Goal: Task Accomplishment & Management: Manage account settings

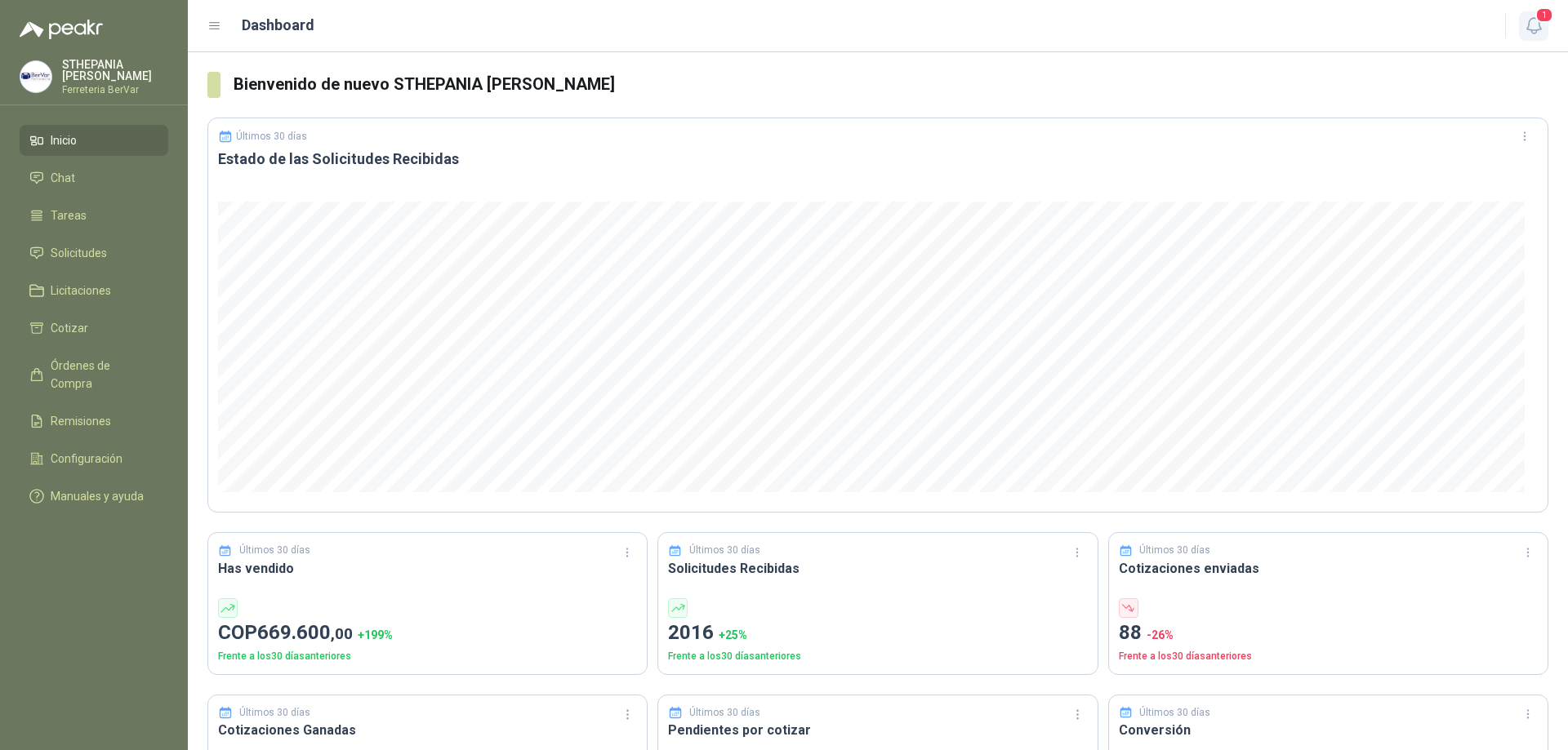
click at [1540, 25] on icon "button" at bounding box center [1533, 25] width 14 height 16
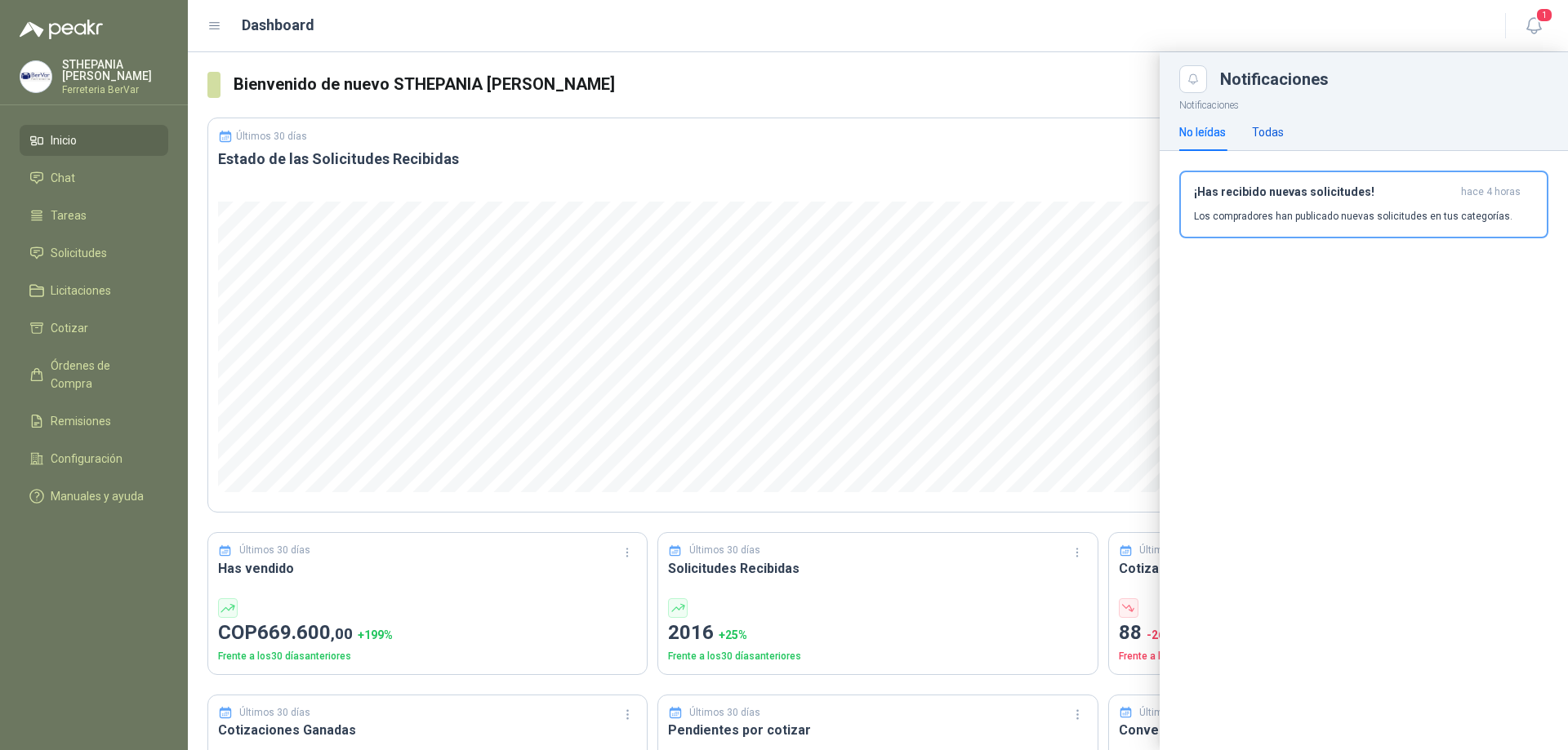
click at [1271, 126] on div "Todas" at bounding box center [1268, 132] width 32 height 18
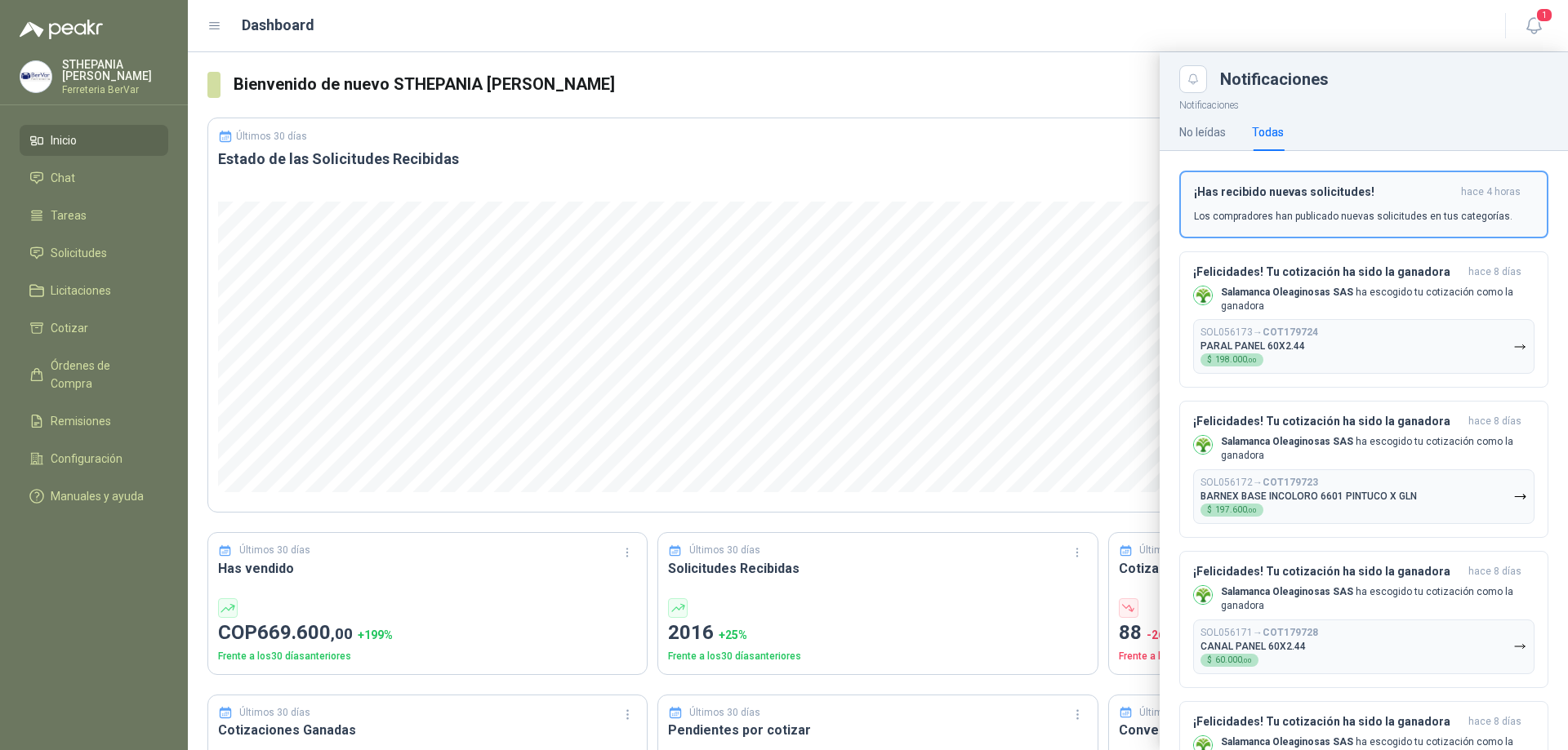
click at [1304, 200] on div "¡Has recibido nuevas solicitudes! hace 4 horas Los compradores han publicado nu…" at bounding box center [1364, 204] width 340 height 38
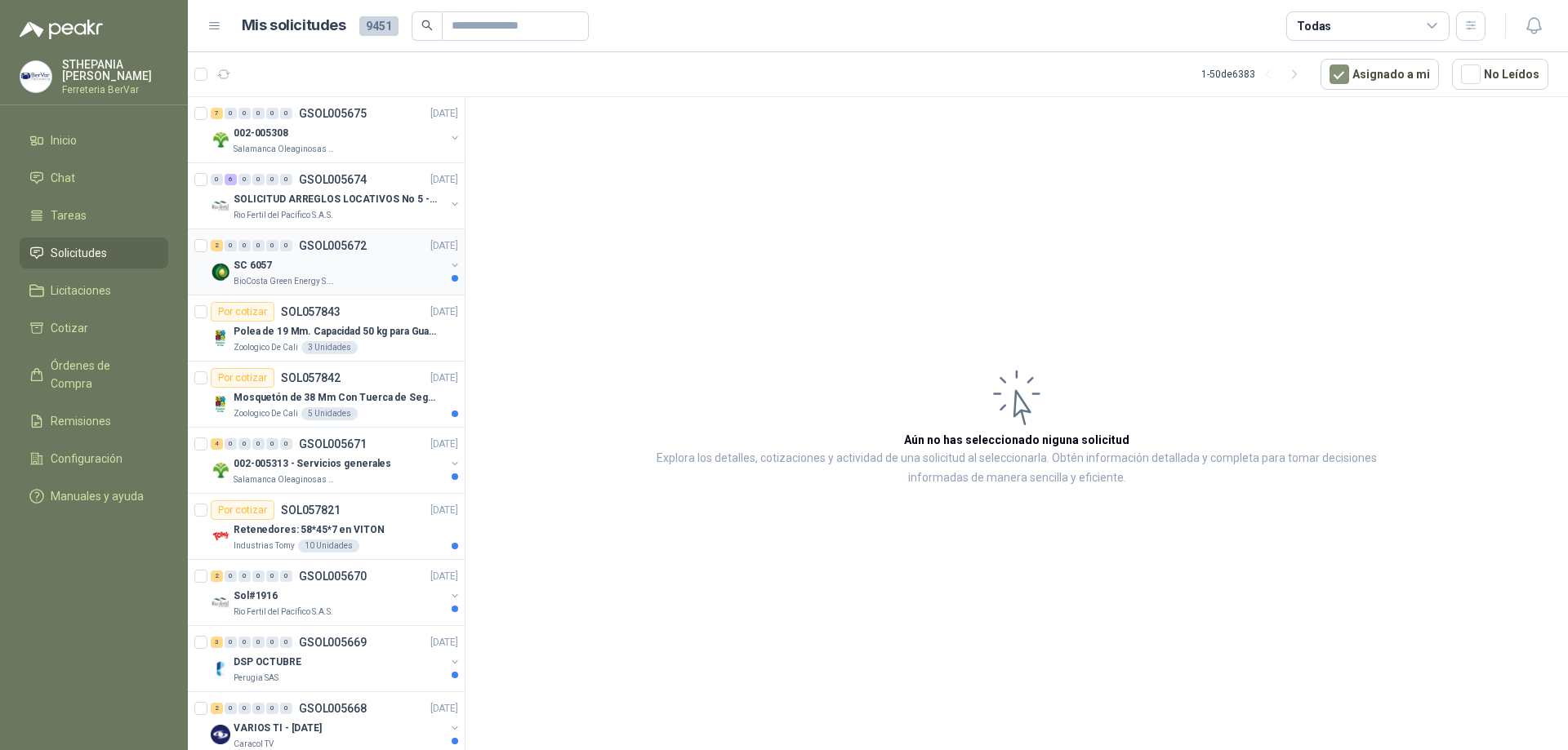
click at [416, 256] on div "SC 6057" at bounding box center [339, 265] width 211 height 20
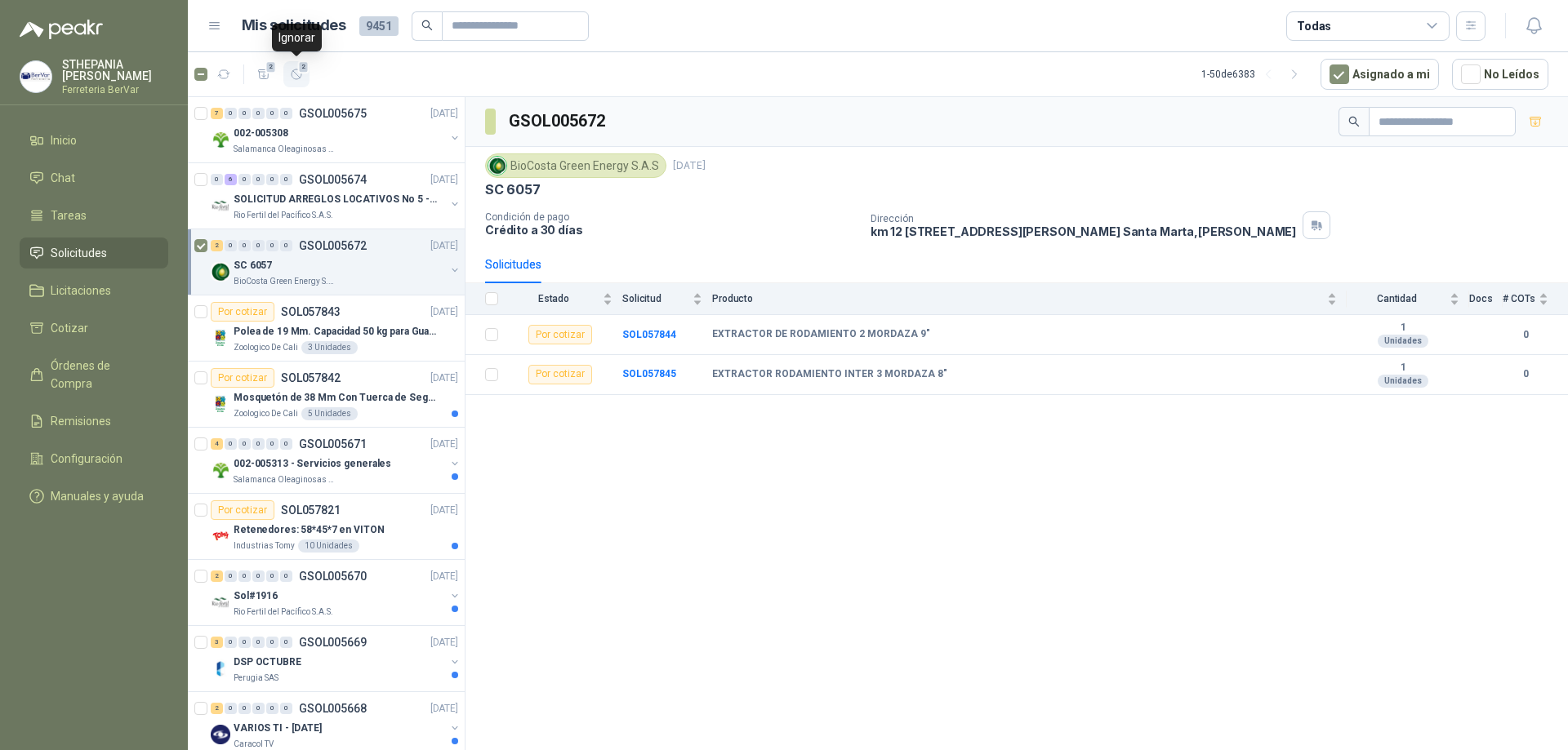
click at [295, 72] on icon "button" at bounding box center [296, 75] width 14 height 14
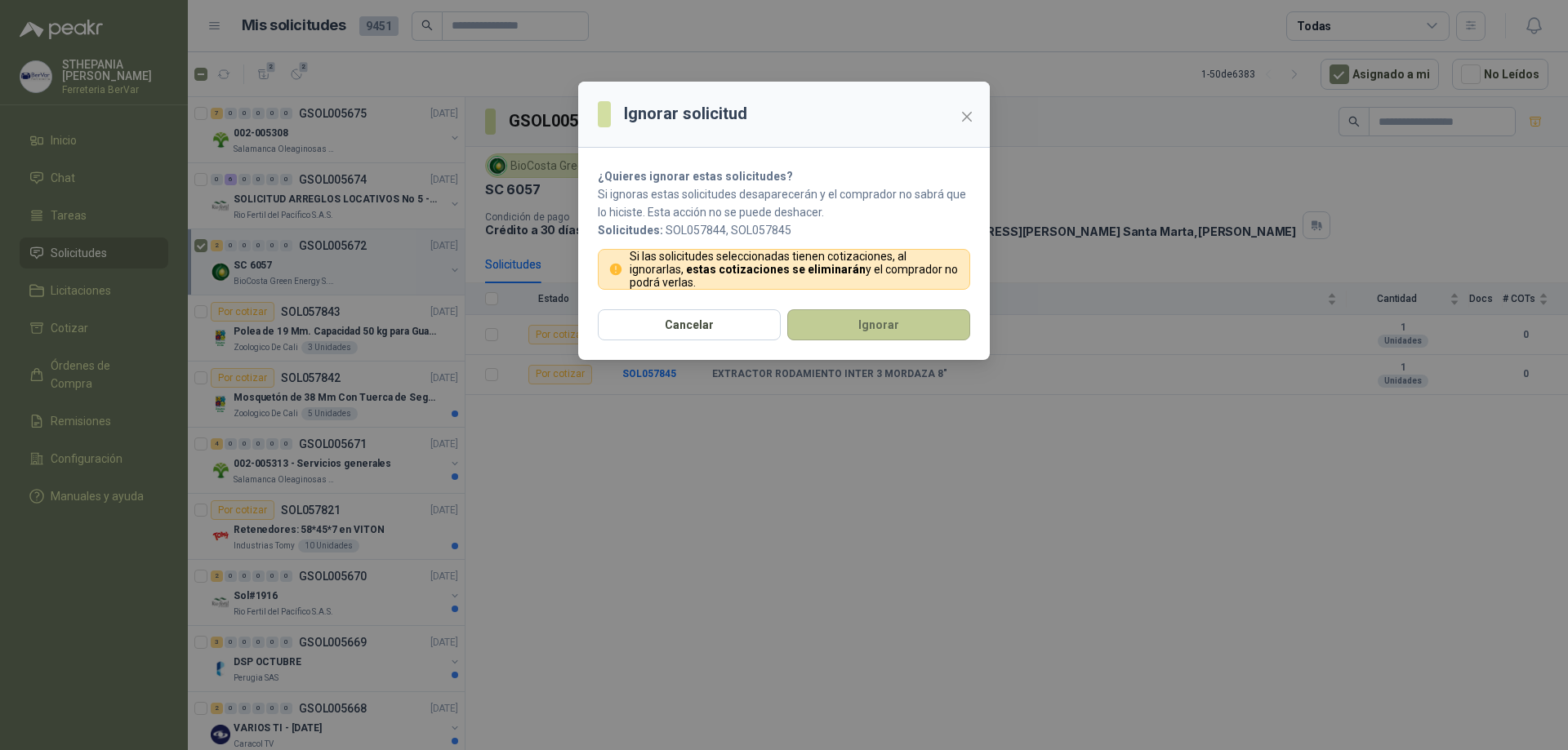
click at [861, 334] on button "Ignorar" at bounding box center [879, 324] width 183 height 31
